Goal: Information Seeking & Learning: Learn about a topic

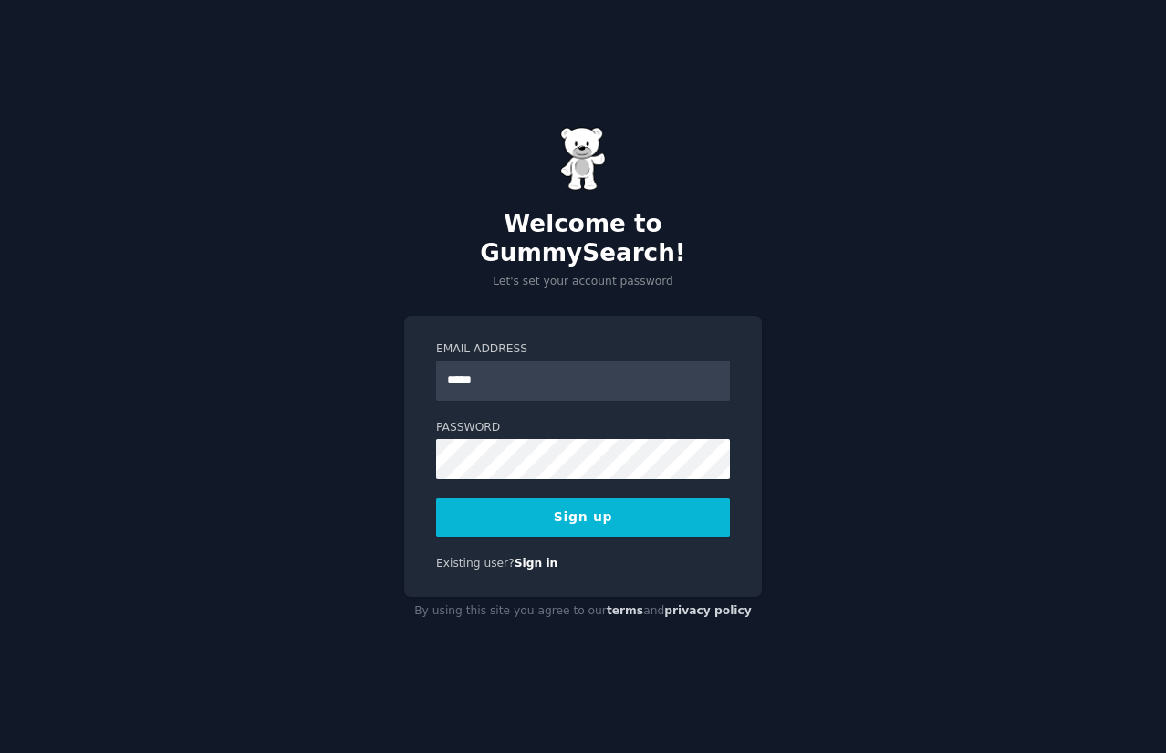
type input "**********"
click at [500, 498] on button "Sign up" at bounding box center [583, 517] width 294 height 38
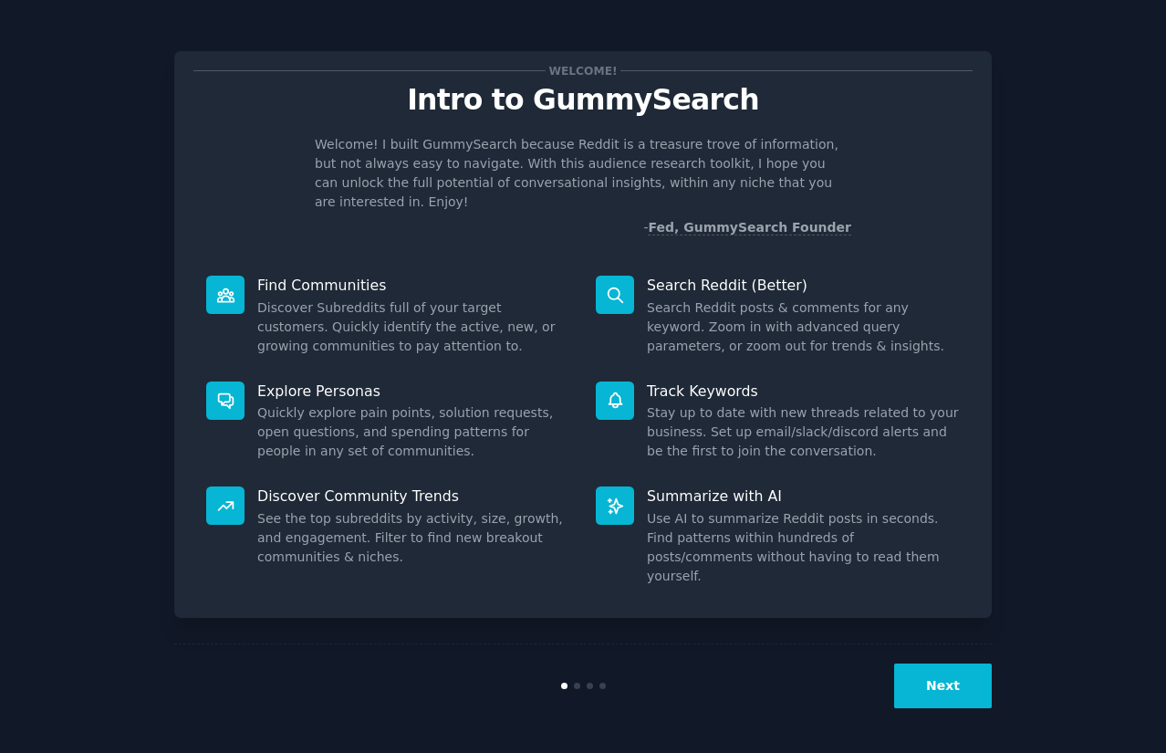
click at [933, 660] on div "Next" at bounding box center [582, 685] width 817 height 84
click at [935, 688] on button "Next" at bounding box center [943, 685] width 98 height 45
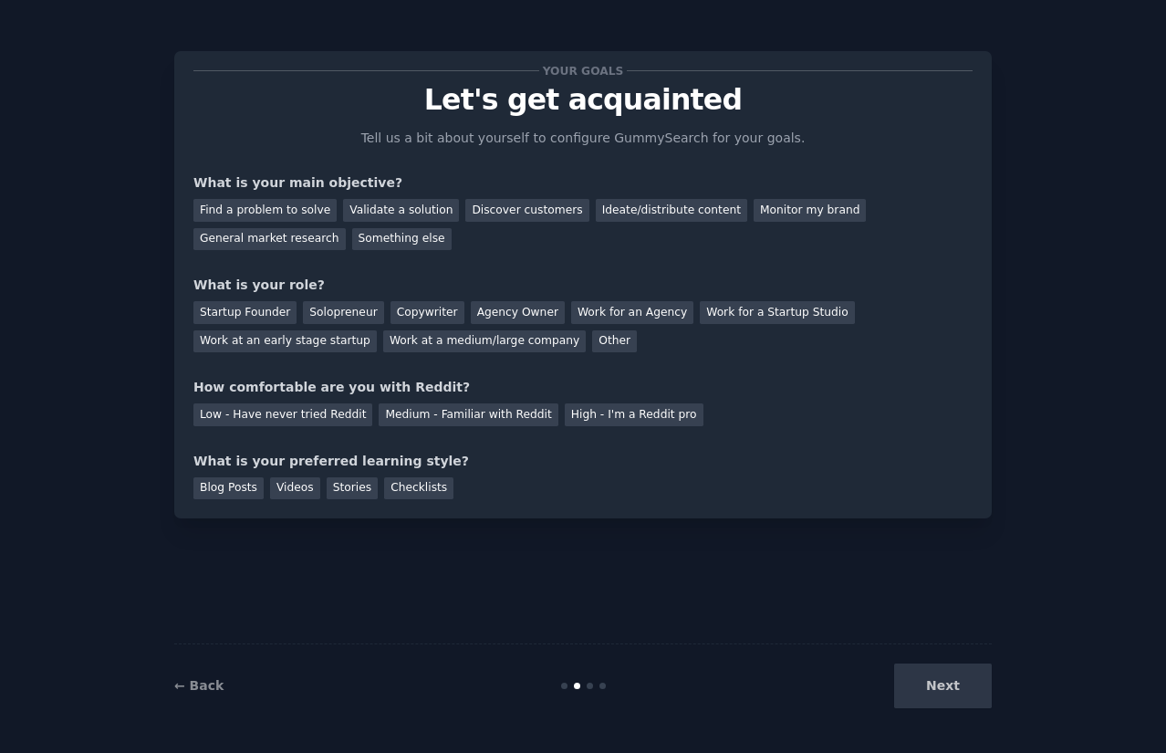
click at [935, 688] on div "Next" at bounding box center [855, 685] width 273 height 45
click at [319, 209] on div "Find a problem to solve" at bounding box center [264, 210] width 143 height 23
click at [386, 200] on div "Validate a solution" at bounding box center [401, 210] width 116 height 23
click at [296, 203] on div "Find a problem to solve" at bounding box center [264, 210] width 143 height 23
click at [281, 319] on div "Startup Founder" at bounding box center [244, 312] width 103 height 23
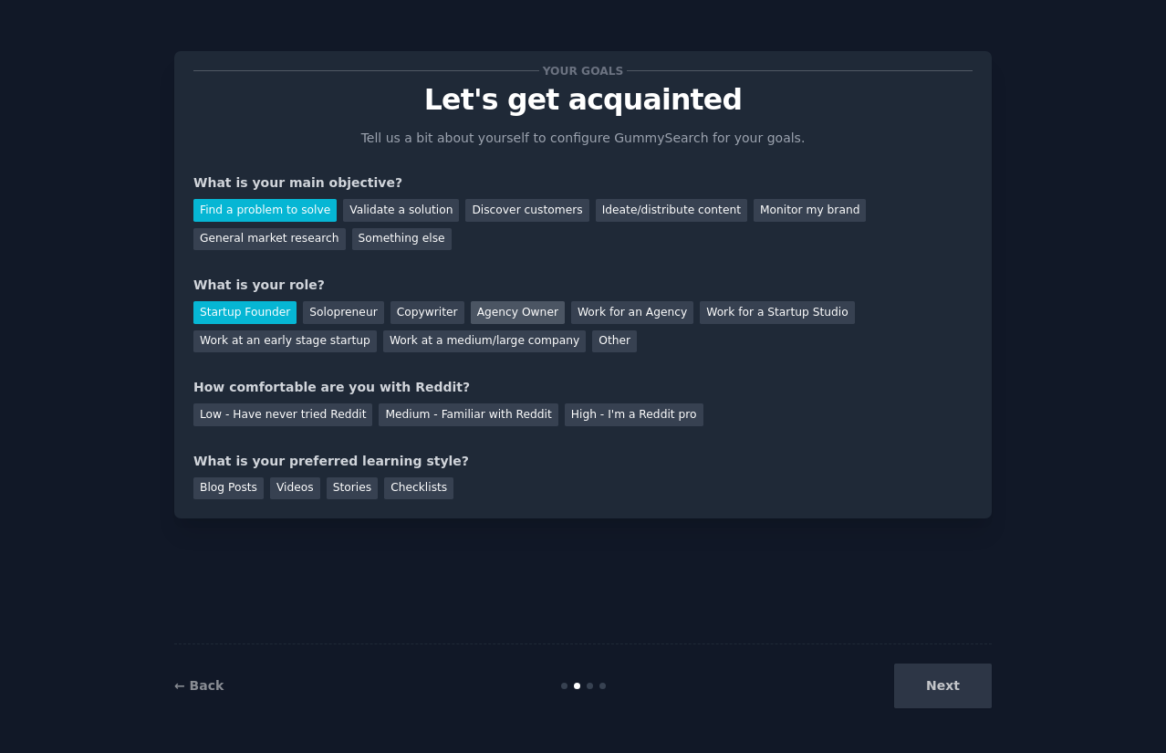
click at [498, 309] on div "Agency Owner" at bounding box center [518, 312] width 94 height 23
click at [317, 423] on div "Low - Have never tried Reddit" at bounding box center [282, 414] width 179 height 23
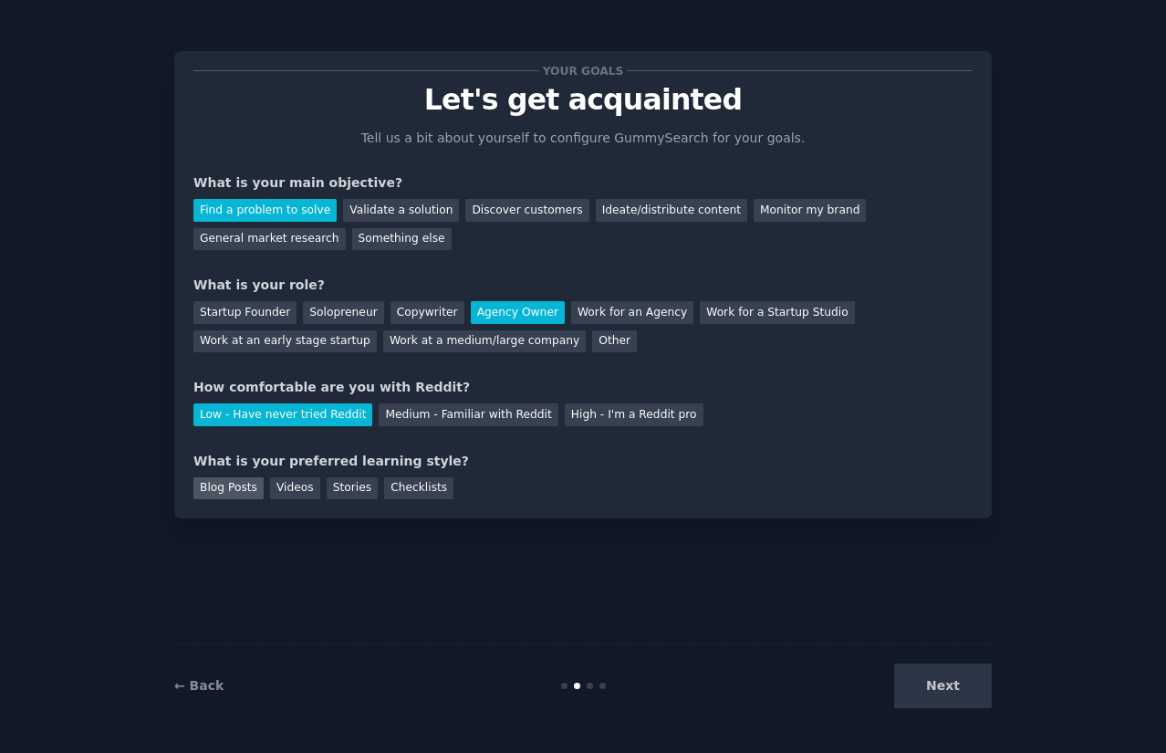
click at [240, 498] on div "Blog Posts" at bounding box center [228, 488] width 70 height 23
click at [928, 688] on button "Next" at bounding box center [943, 685] width 98 height 45
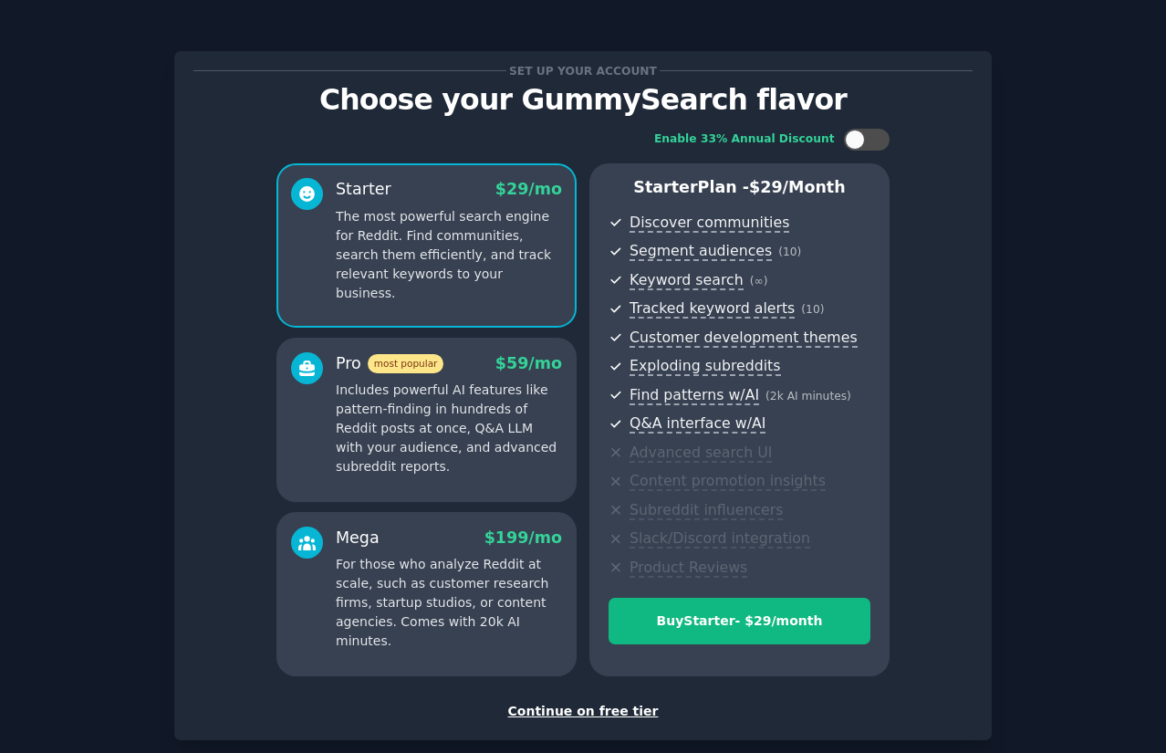
click at [591, 713] on div "Continue on free tier" at bounding box center [582, 710] width 779 height 19
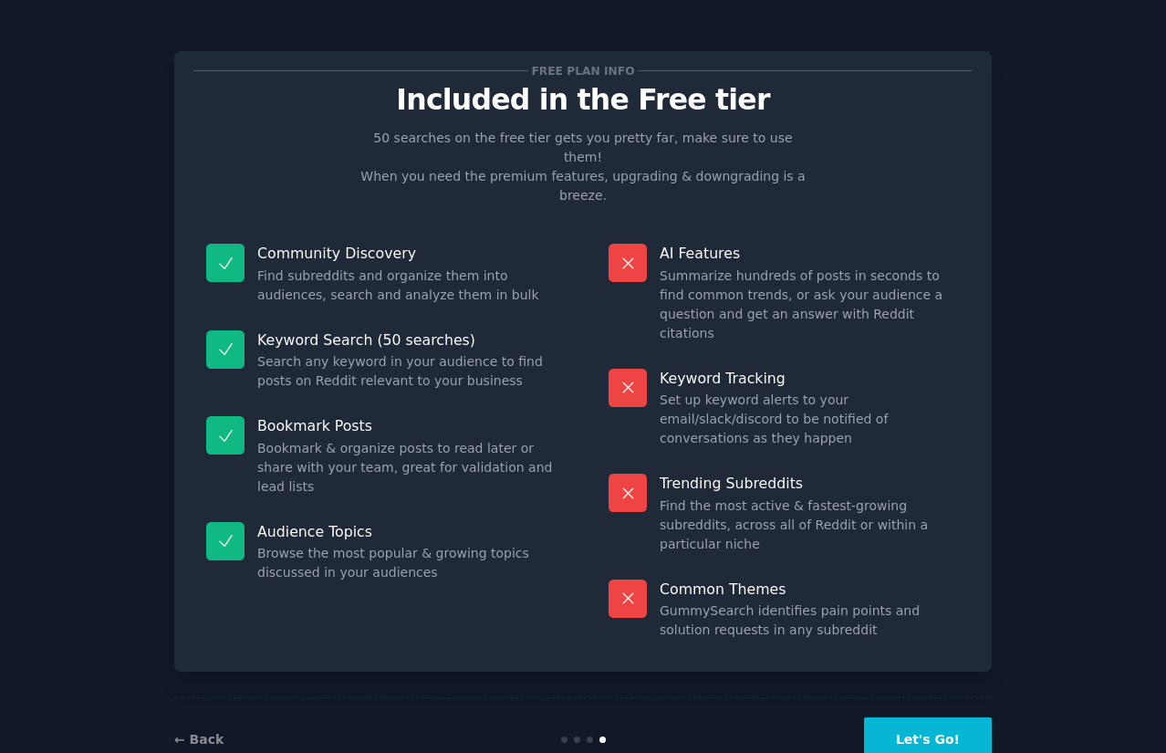
click at [905, 717] on button "Let's Go!" at bounding box center [928, 739] width 128 height 45
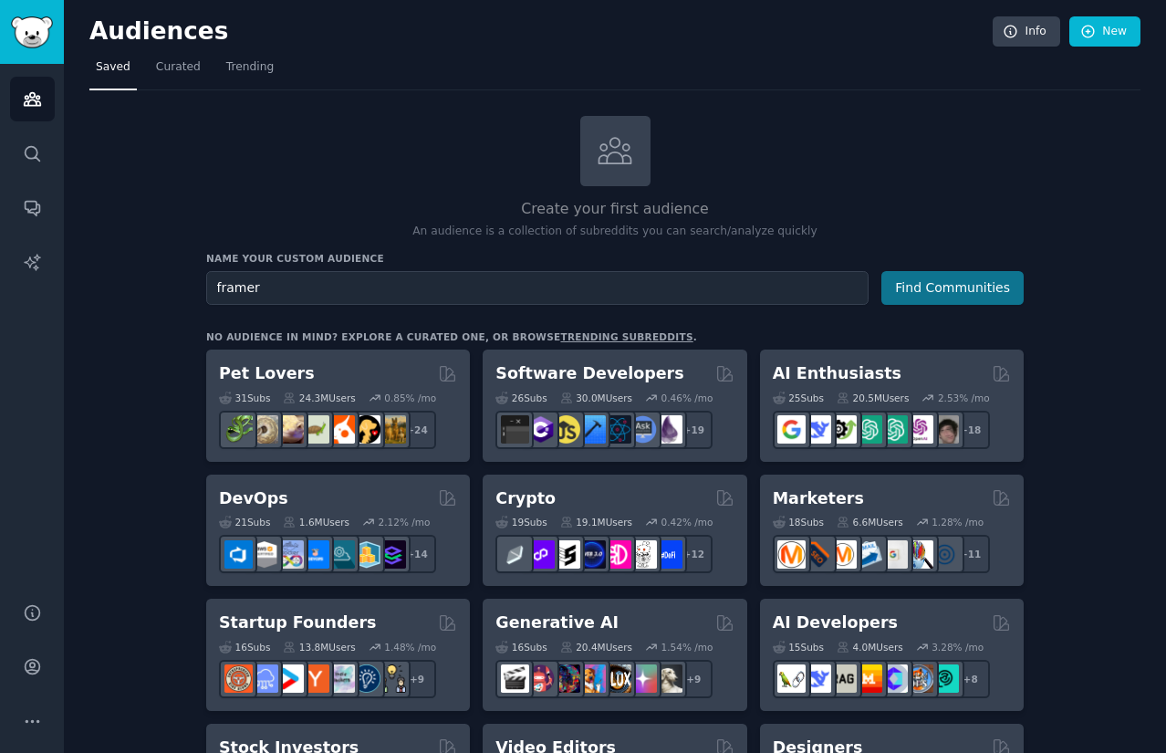
type input "framer"
click at [961, 297] on button "Find Communities" at bounding box center [952, 288] width 142 height 34
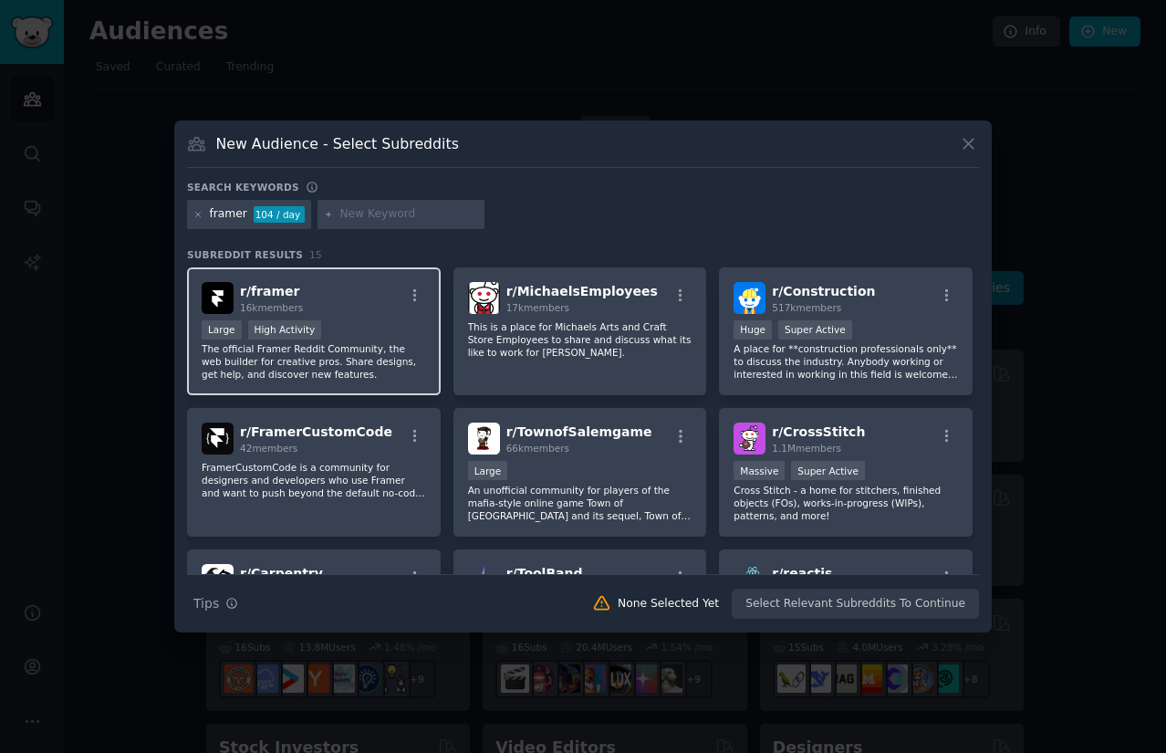
click at [365, 323] on div ">= 80th percentile for submissions / day Large High Activity" at bounding box center [314, 331] width 224 height 23
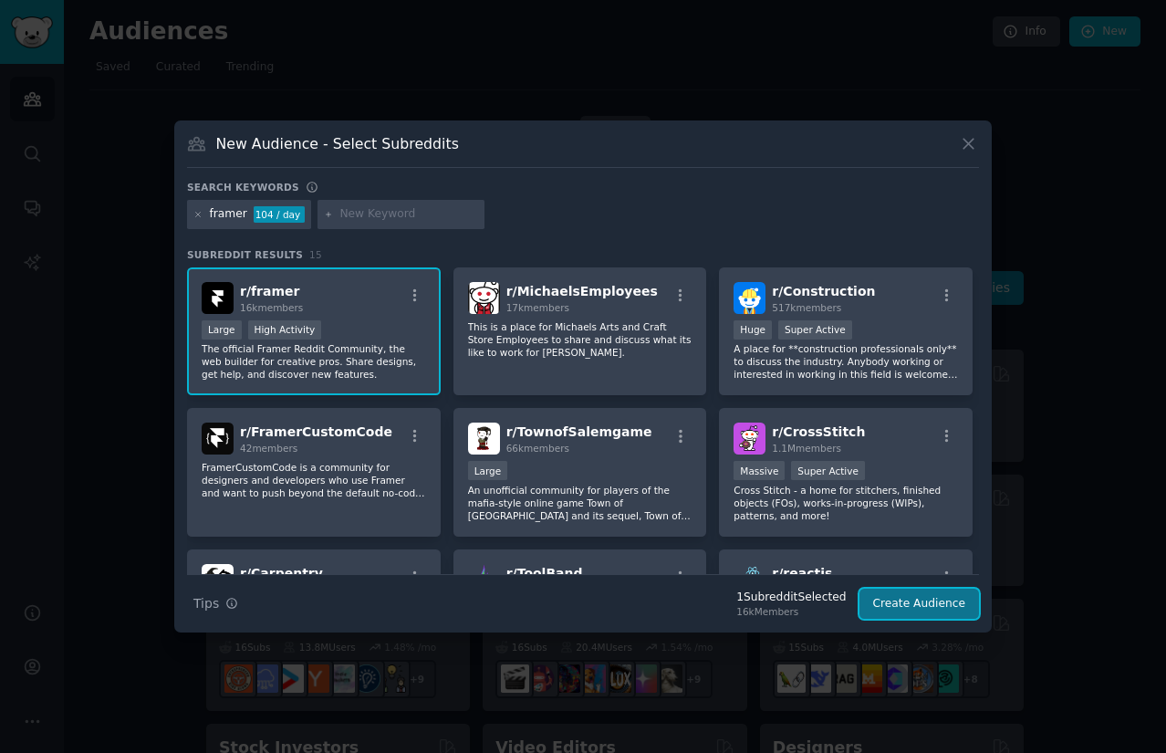
click at [924, 601] on button "Create Audience" at bounding box center [919, 603] width 120 height 31
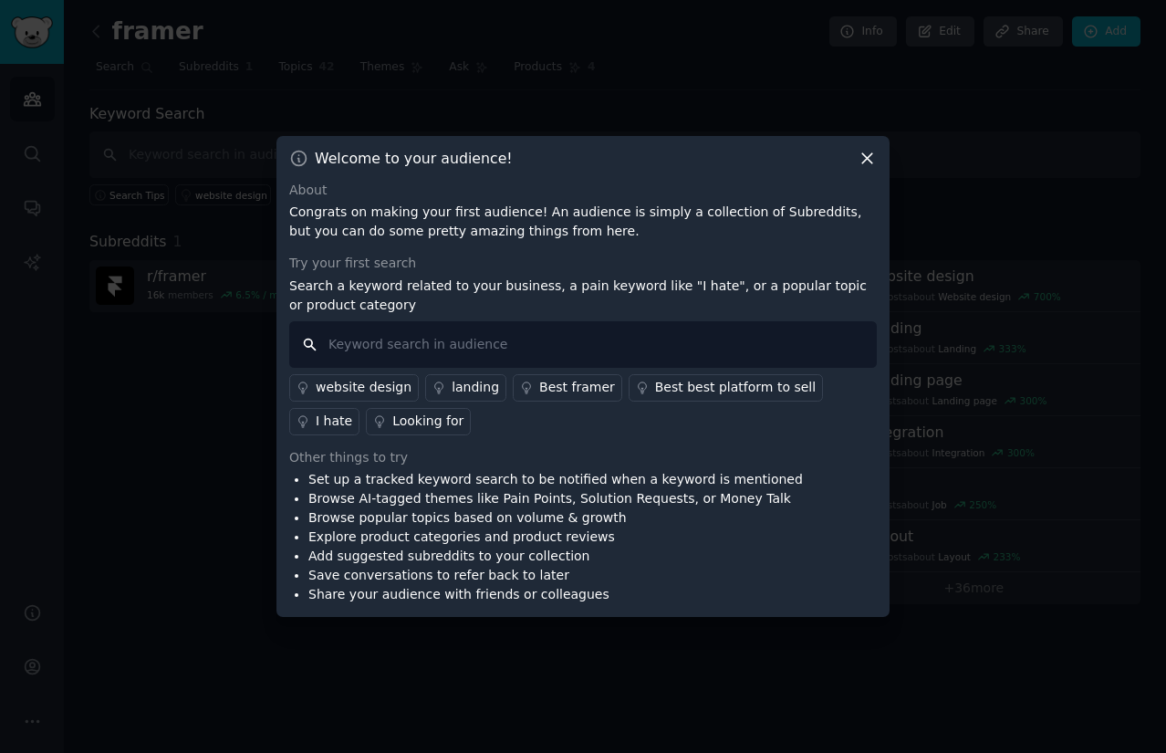
click at [696, 350] on input "text" at bounding box center [582, 344] width 587 height 47
click at [376, 383] on div "website design" at bounding box center [364, 387] width 96 height 19
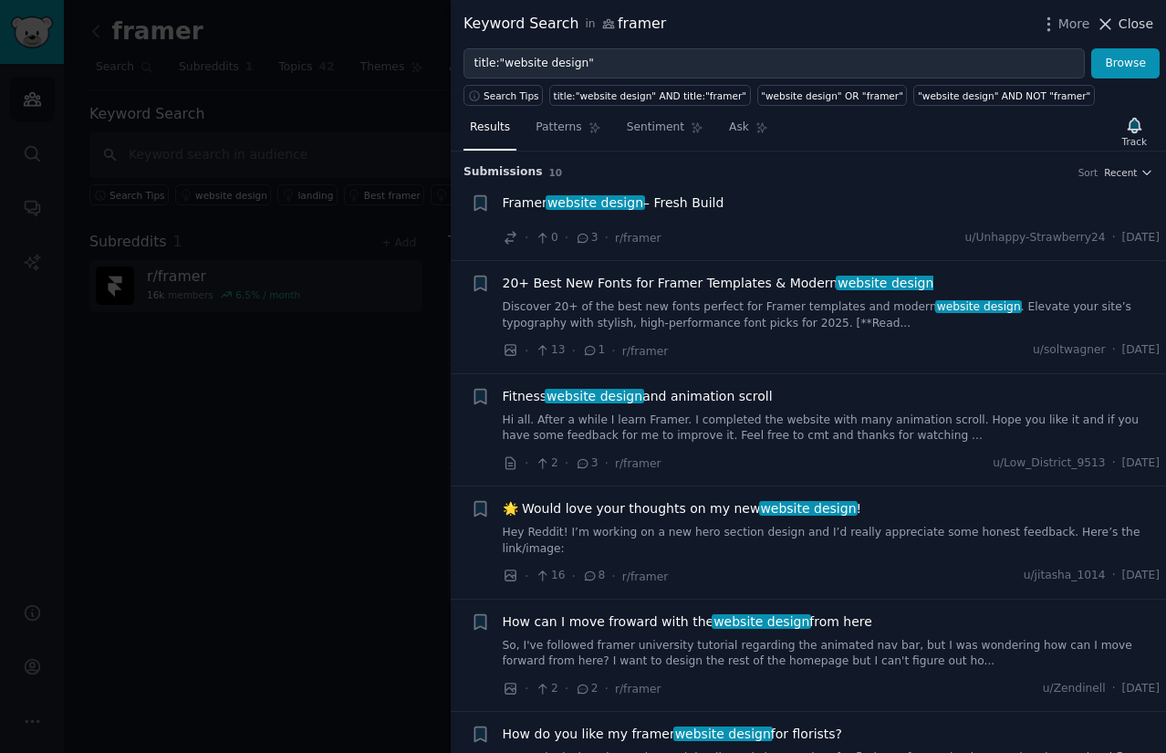
click at [1130, 28] on span "Close" at bounding box center [1135, 24] width 35 height 19
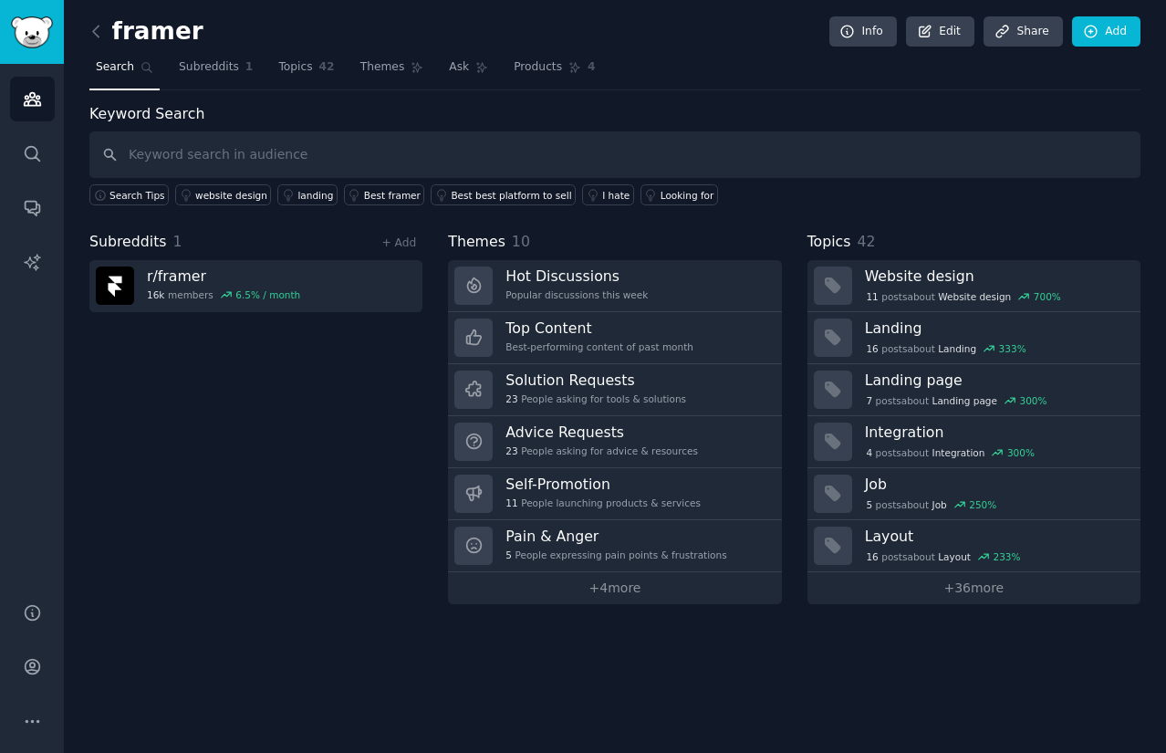
click at [323, 480] on div "Subreddits 1 + Add r/ framer 16k members 6.5 % / month" at bounding box center [255, 417] width 333 height 373
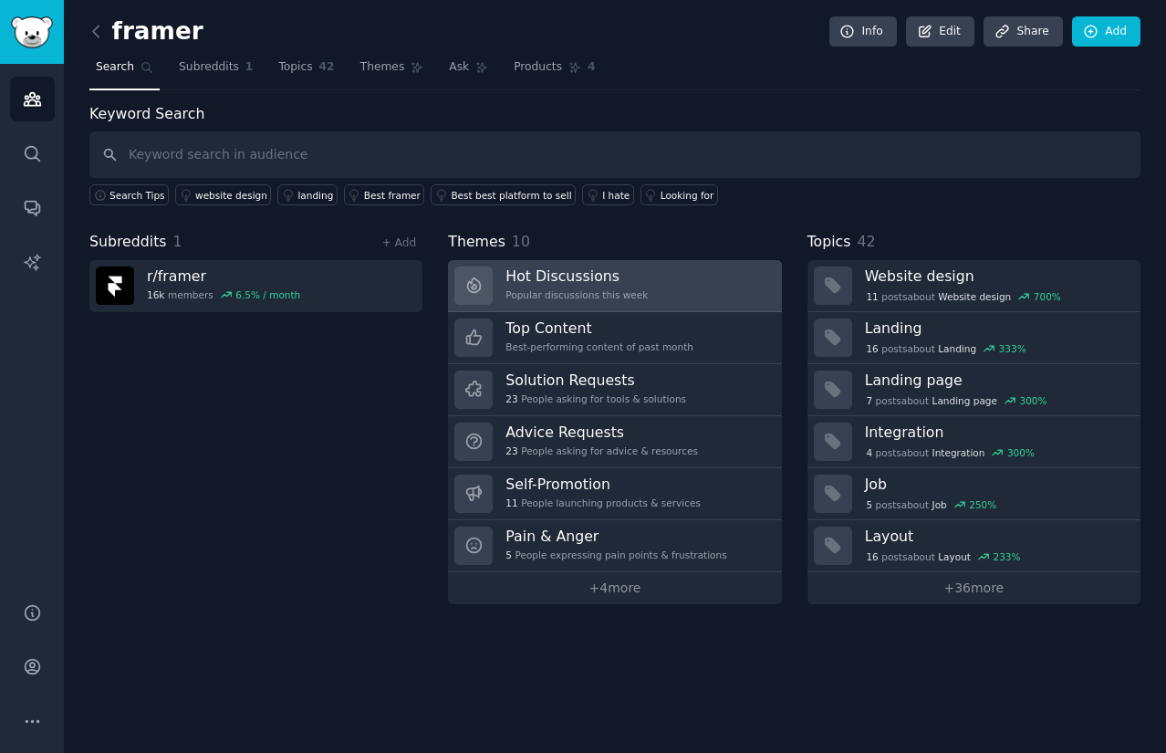
click at [697, 281] on link "Hot Discussions Popular discussions this week" at bounding box center [614, 286] width 333 height 52
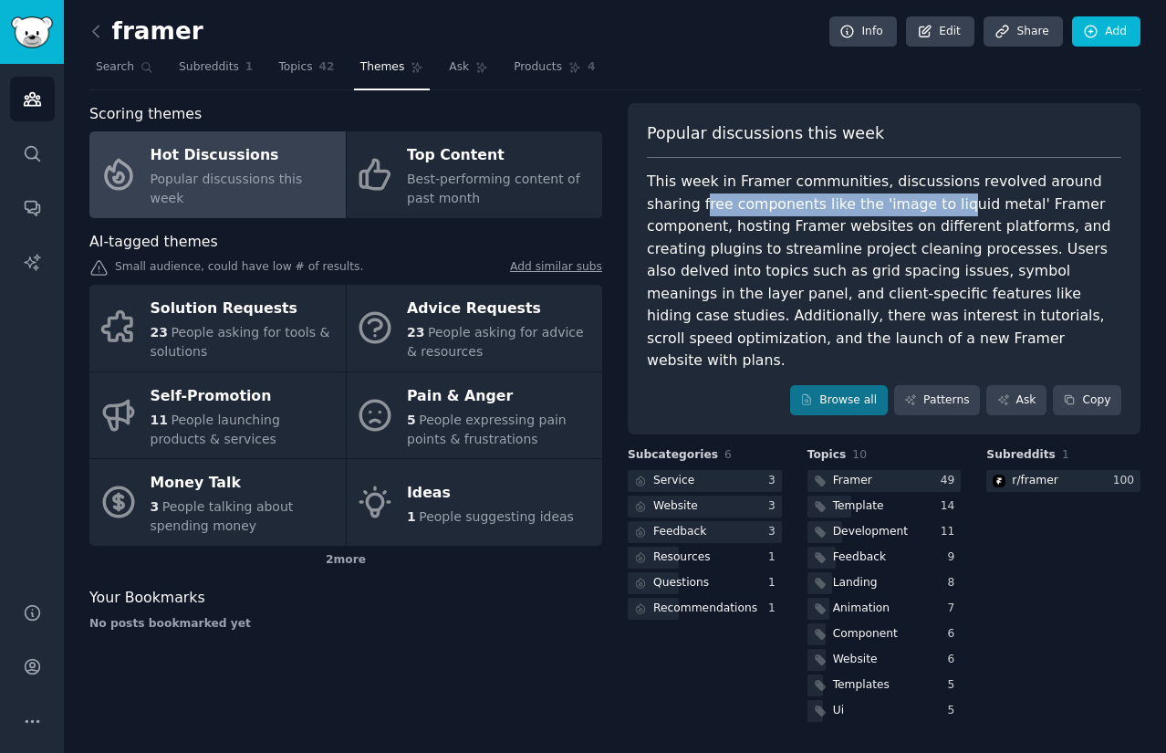
drag, startPoint x: 650, startPoint y: 206, endPoint x: 889, endPoint y: 206, distance: 239.0
click at [888, 206] on div "This week in Framer communities, discussions revolved around sharing free compo…" at bounding box center [884, 272] width 474 height 202
click at [889, 206] on div "This week in Framer communities, discussions revolved around sharing free compo…" at bounding box center [884, 272] width 474 height 202
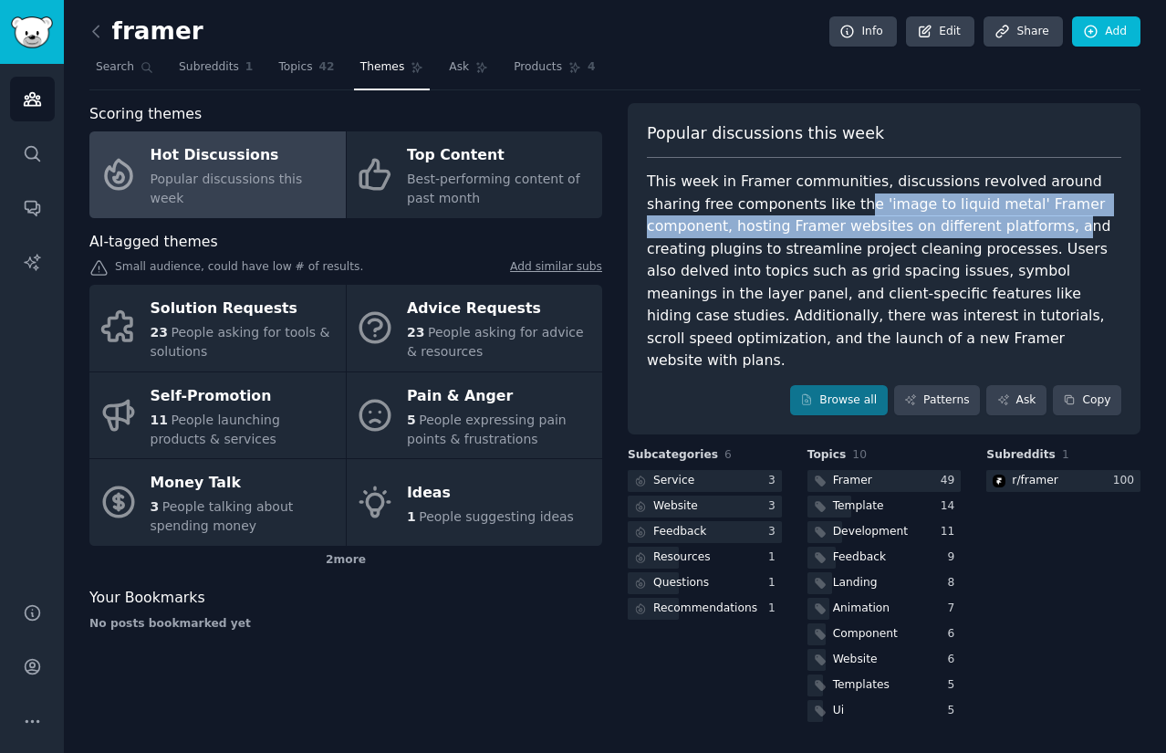
drag, startPoint x: 797, startPoint y: 208, endPoint x: 966, endPoint y: 218, distance: 169.1
click at [966, 218] on div "This week in Framer communities, discussions revolved around sharing free compo…" at bounding box center [884, 272] width 474 height 202
click at [808, 223] on div "This week in Framer communities, discussions revolved around sharing free compo…" at bounding box center [884, 272] width 474 height 202
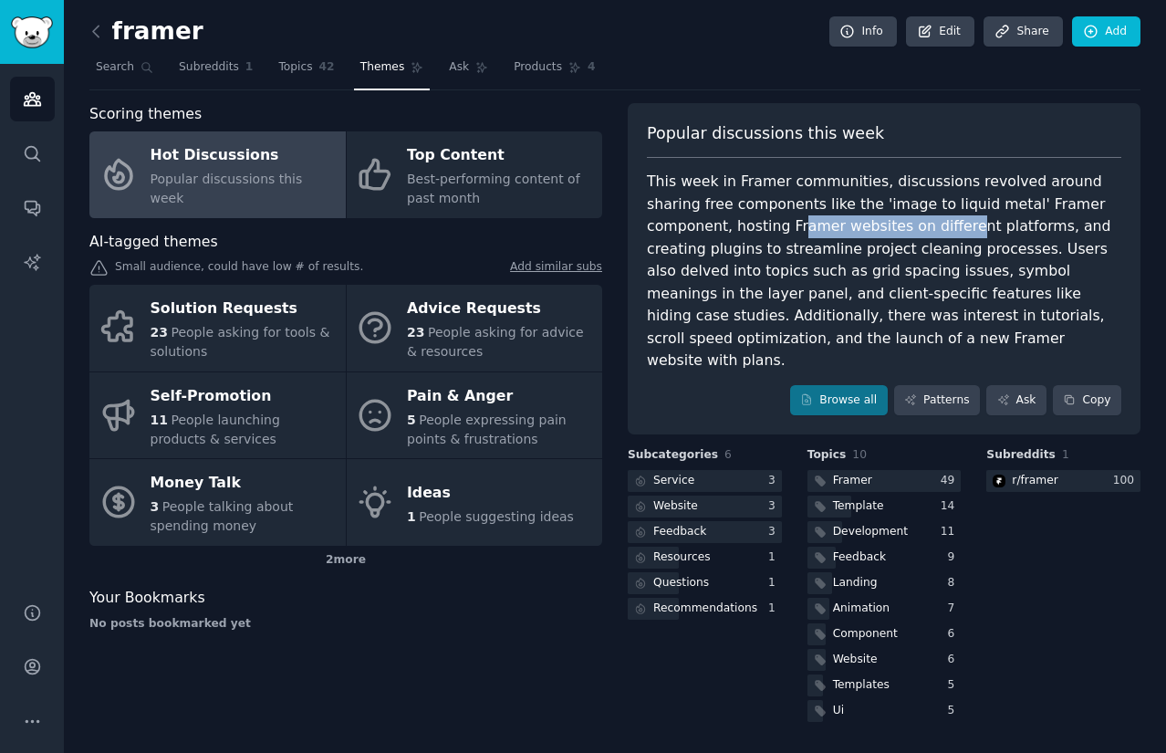
drag, startPoint x: 712, startPoint y: 223, endPoint x: 1041, endPoint y: 228, distance: 329.3
click at [1026, 228] on div "This week in Framer communities, discussions revolved around sharing free compo…" at bounding box center [884, 272] width 474 height 202
click at [1041, 228] on div "This week in Framer communities, discussions revolved around sharing free compo…" at bounding box center [884, 272] width 474 height 202
drag, startPoint x: 903, startPoint y: 254, endPoint x: 908, endPoint y: 267, distance: 14.4
click at [903, 254] on div "This week in Framer communities, discussions revolved around sharing free compo…" at bounding box center [884, 272] width 474 height 202
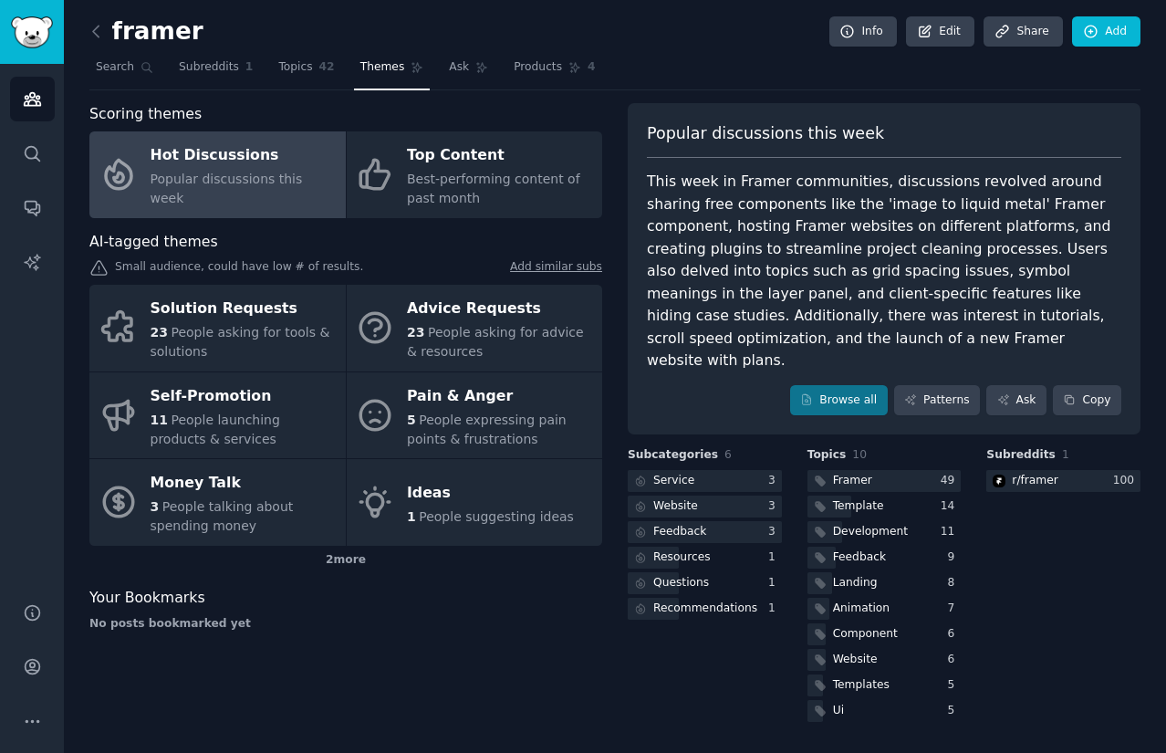
click at [869, 270] on div "This week in Framer communities, discussions revolved around sharing free compo…" at bounding box center [884, 272] width 474 height 202
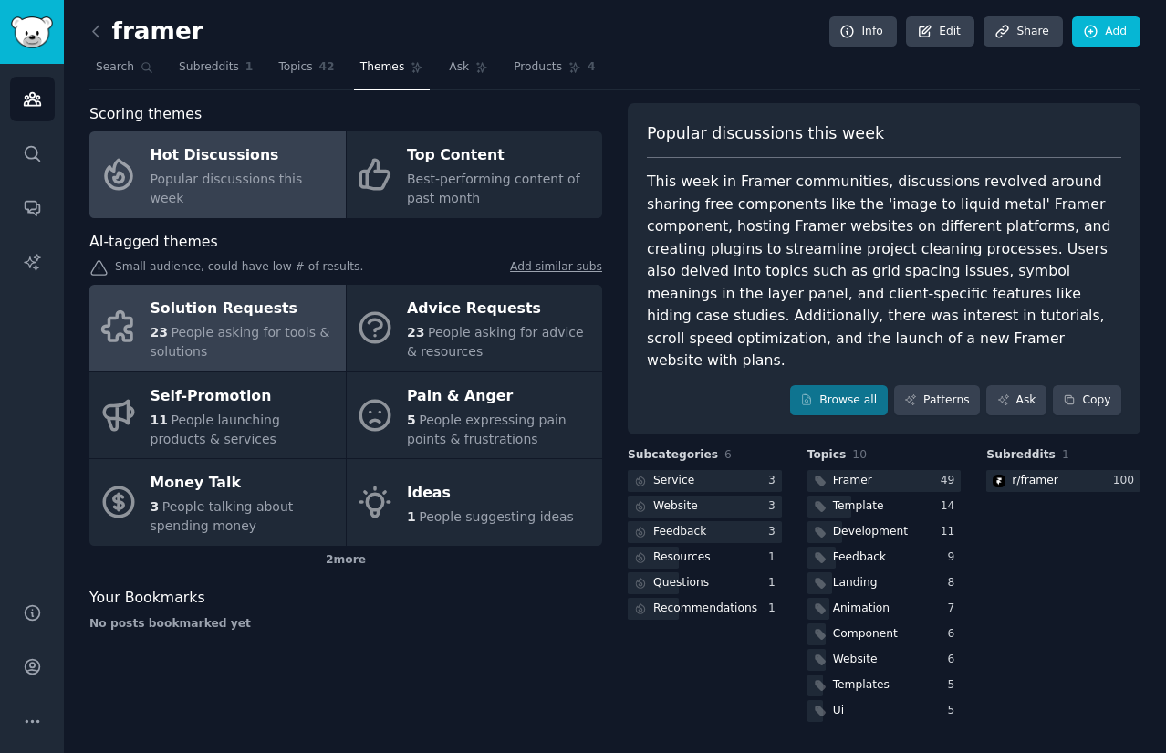
click at [271, 298] on div "Solution Requests" at bounding box center [244, 309] width 186 height 29
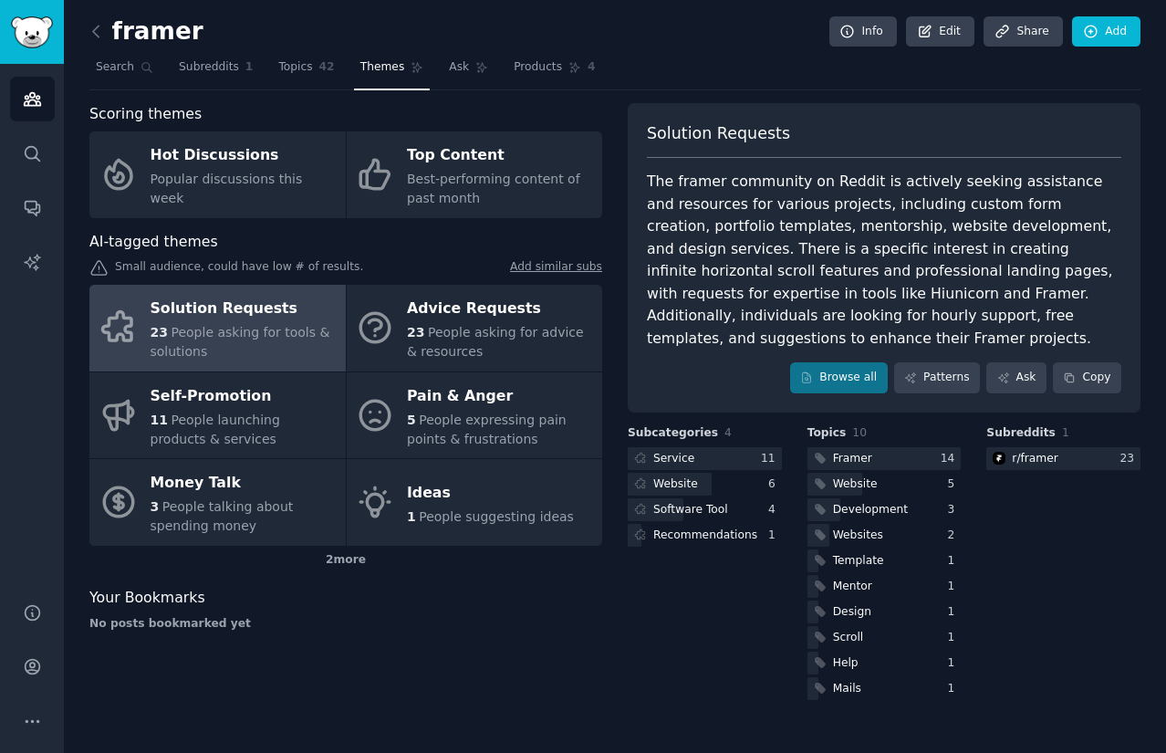
drag, startPoint x: 836, startPoint y: 184, endPoint x: 1012, endPoint y: 184, distance: 176.1
click at [948, 184] on div "The framer community on Reddit is actively seeking assistance and resources for…" at bounding box center [884, 260] width 474 height 179
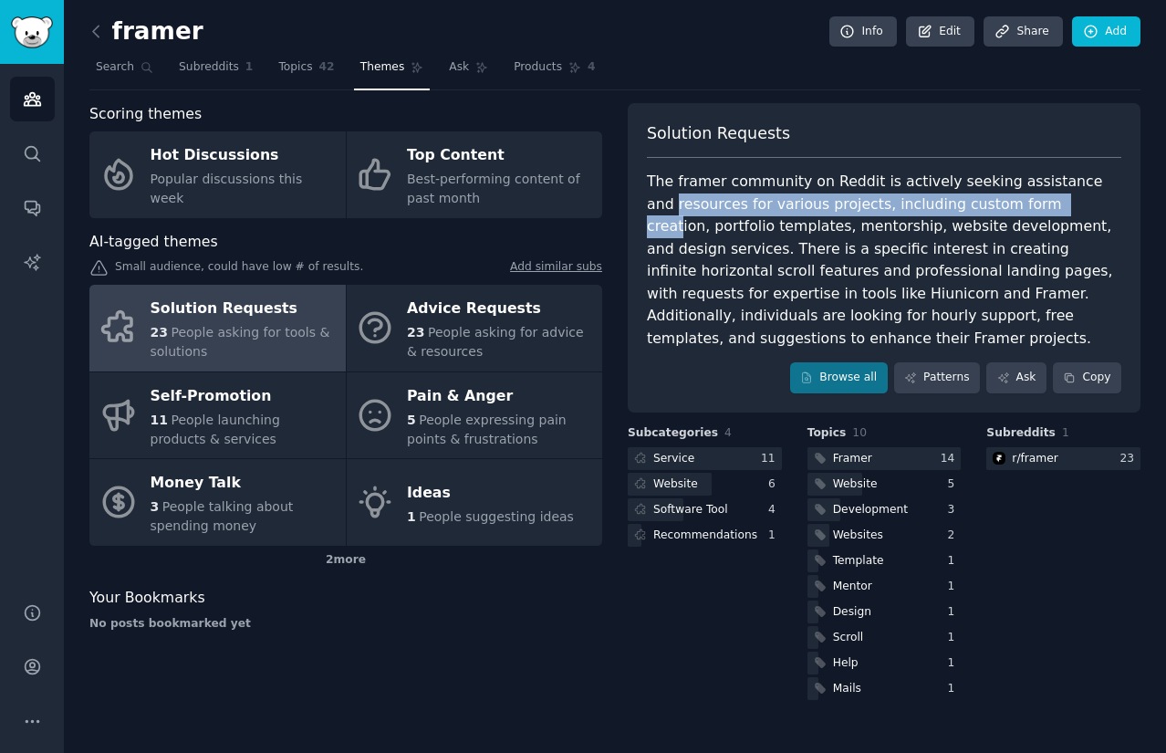
drag, startPoint x: 641, startPoint y: 206, endPoint x: 1044, endPoint y: 213, distance: 402.3
click at [1044, 213] on div "Solution Requests The framer community on Reddit is actively seeking assistance…" at bounding box center [884, 257] width 513 height 309
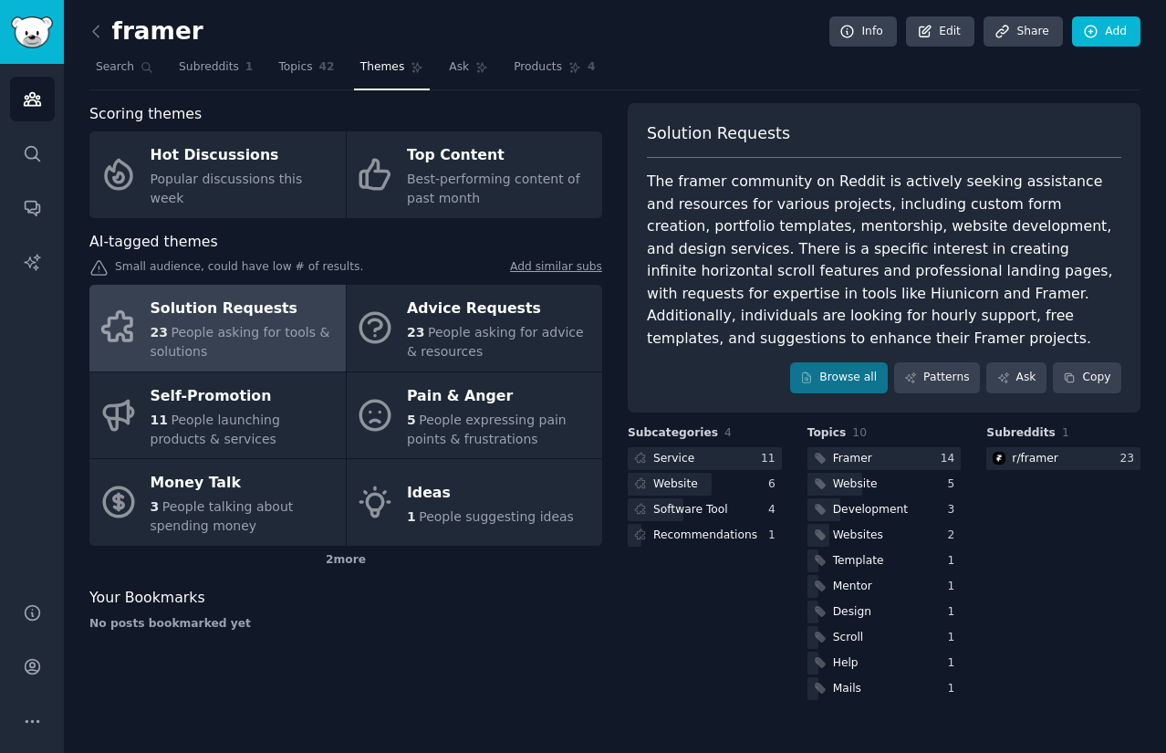
click at [885, 233] on div "The framer community on Reddit is actively seeking assistance and resources for…" at bounding box center [884, 260] width 474 height 179
drag, startPoint x: 666, startPoint y: 249, endPoint x: 1007, endPoint y: 255, distance: 341.2
click at [998, 255] on div "The framer community on Reddit is actively seeking assistance and resources for…" at bounding box center [884, 260] width 474 height 179
click at [1007, 255] on div "The framer community on Reddit is actively seeking assistance and resources for…" at bounding box center [884, 260] width 474 height 179
click at [842, 369] on link "Browse all" at bounding box center [839, 377] width 98 height 31
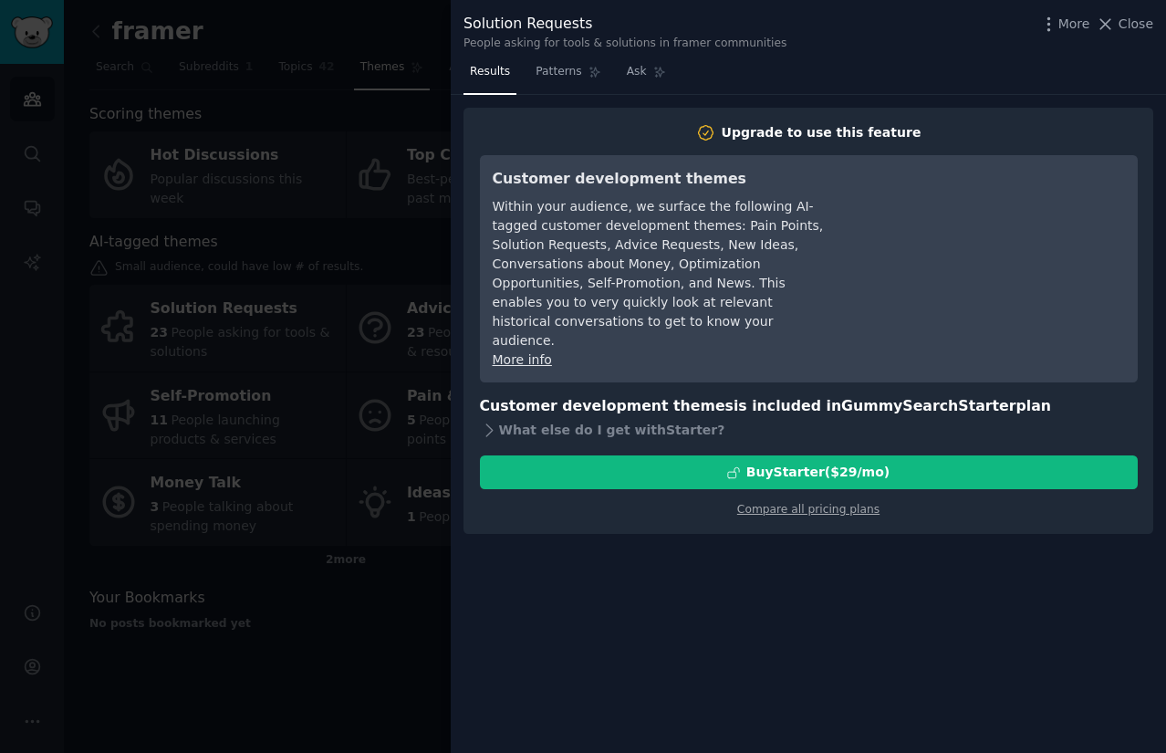
click at [406, 213] on div at bounding box center [583, 376] width 1166 height 753
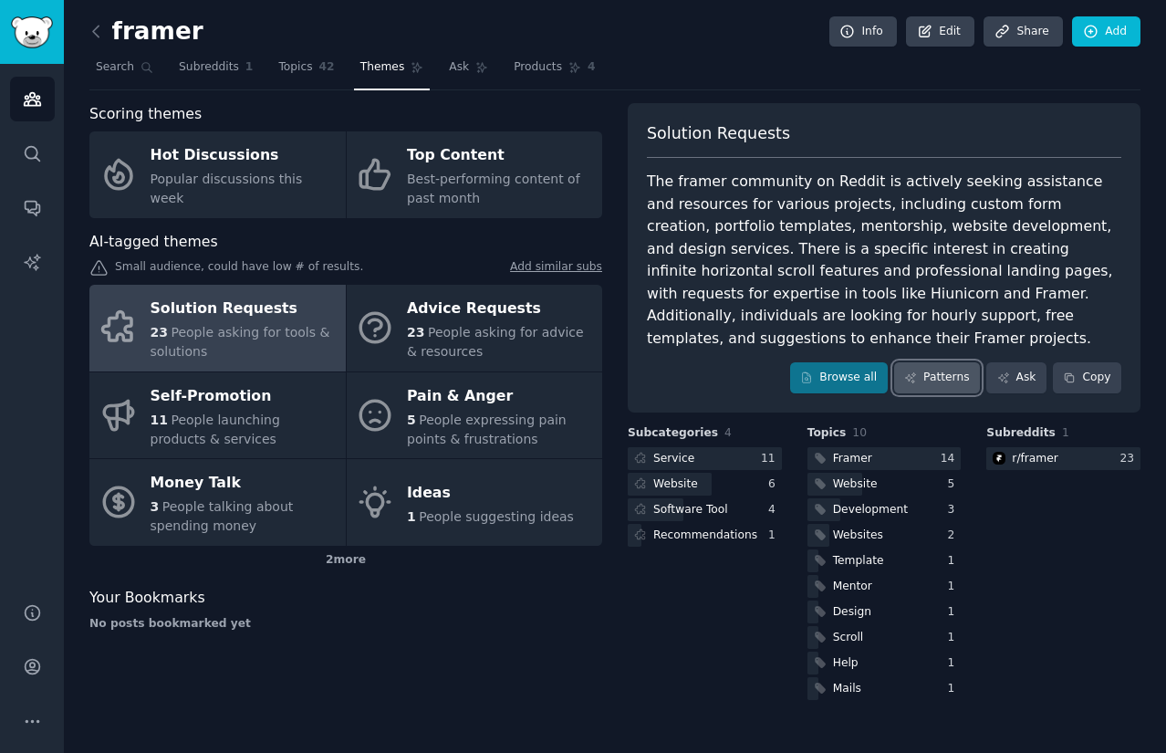
click at [965, 364] on link "Patterns" at bounding box center [937, 377] width 86 height 31
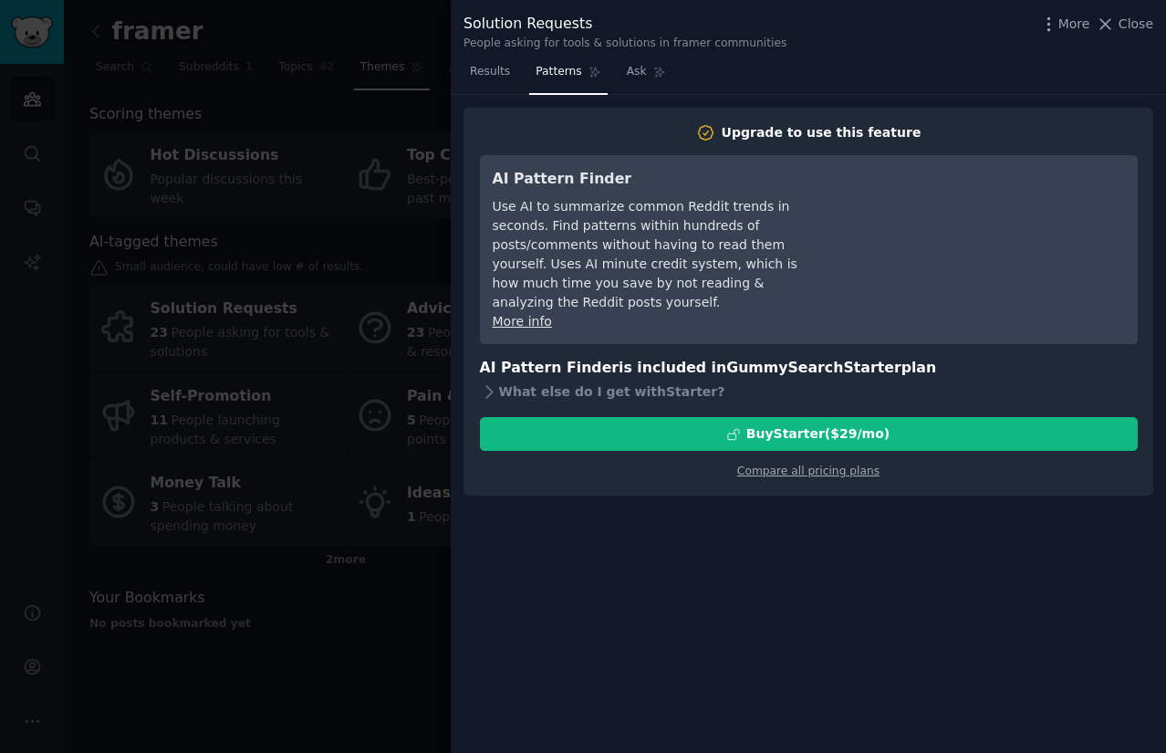
click at [396, 401] on div at bounding box center [583, 376] width 1166 height 753
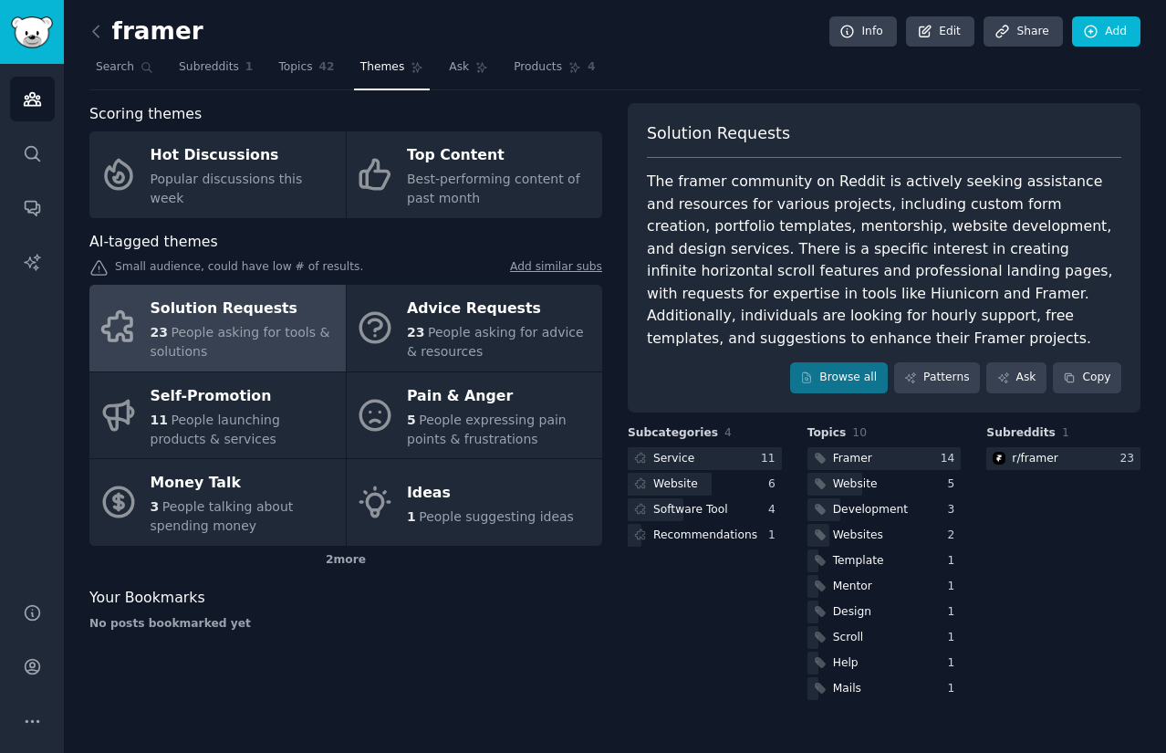
click at [590, 254] on div "AI-tagged themes Small audience, could have low # of results. Add similar subs …" at bounding box center [345, 403] width 513 height 344
click at [500, 622] on div "No posts bookmarked yet" at bounding box center [345, 624] width 513 height 16
click at [515, 624] on div "No posts bookmarked yet" at bounding box center [345, 624] width 513 height 16
click at [522, 610] on div "Your Bookmarks No posts bookmarked yet" at bounding box center [345, 609] width 513 height 45
click at [430, 590] on div "Your Bookmarks" at bounding box center [345, 598] width 513 height 23
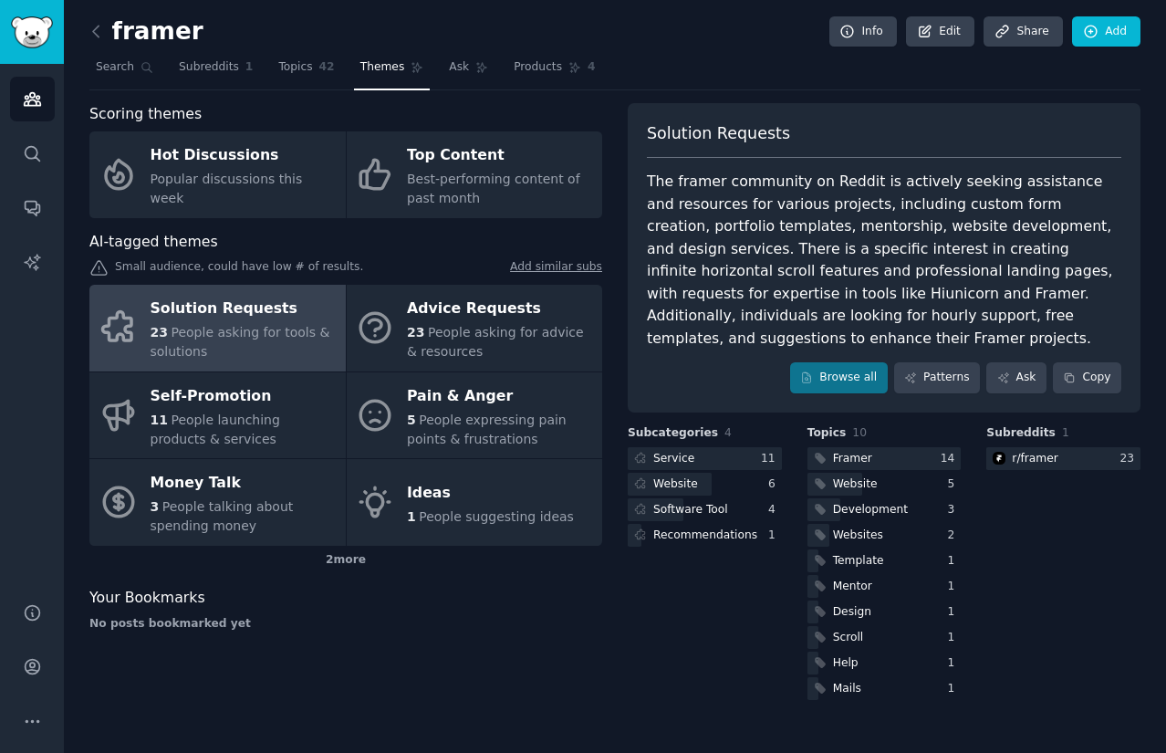
click at [680, 579] on div "Subcategories 4 Service 11 Website 6 Software Tool 4 Recommendations 1" at bounding box center [705, 564] width 154 height 278
click at [678, 625] on div "Subcategories 4 Service 11 Website 6 Software Tool 4 Recommendations 1" at bounding box center [705, 564] width 154 height 278
